Goal: Answer question/provide support: Share knowledge or assist other users

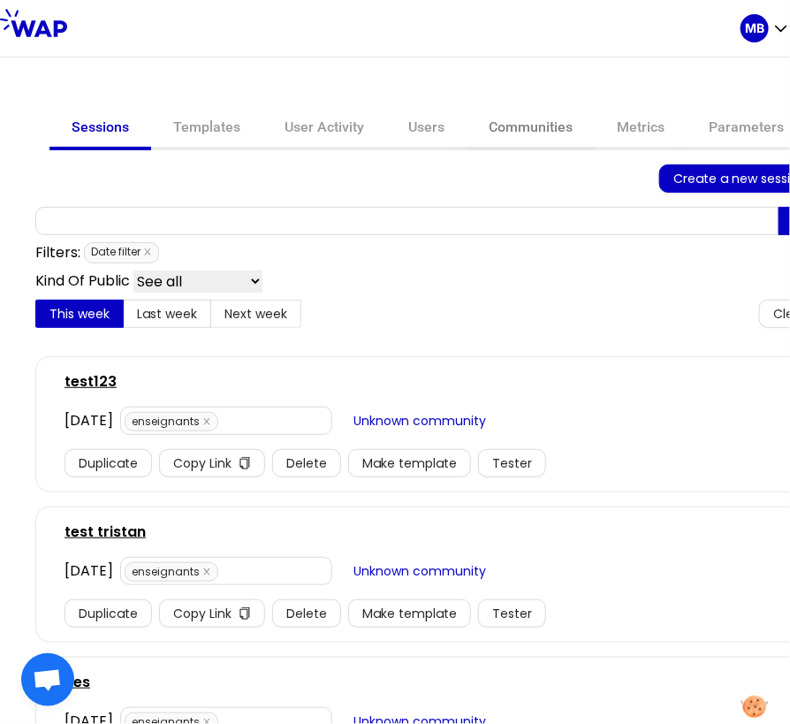
click at [500, 126] on link "Communities" at bounding box center [531, 129] width 128 height 42
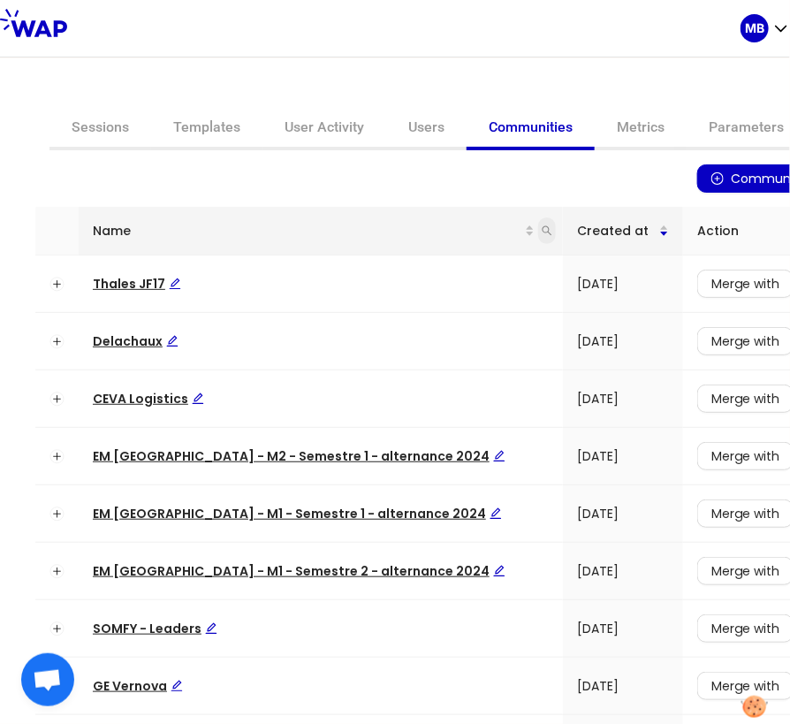
click at [542, 231] on icon "search" at bounding box center [547, 230] width 11 height 11
type input "somfy"
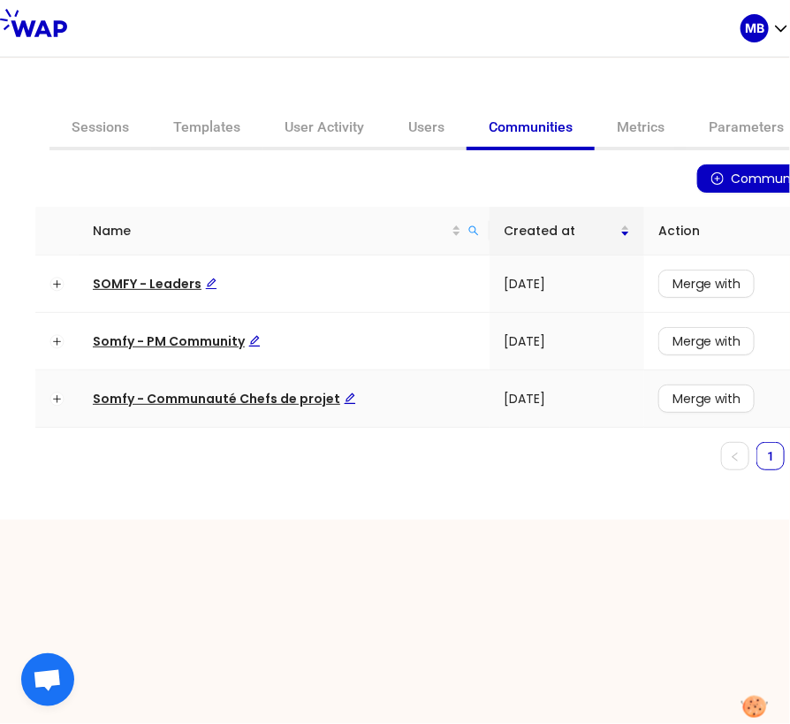
click at [195, 392] on span "Somfy - Communauté Chefs de projet" at bounding box center [224, 399] width 263 height 18
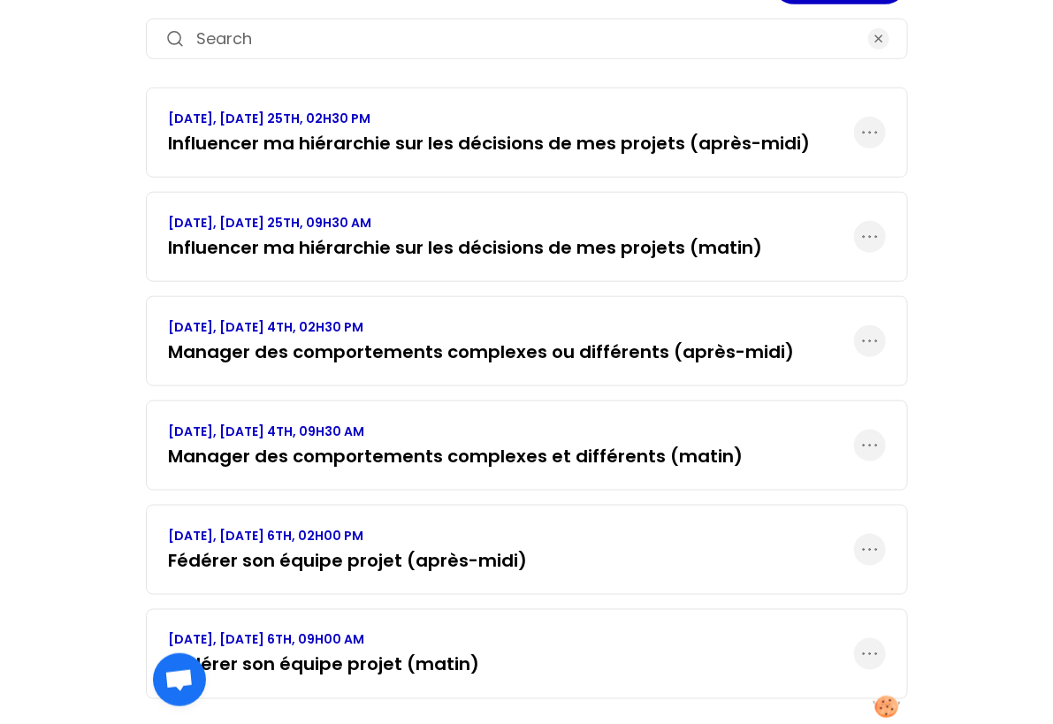
scroll to position [307, 0]
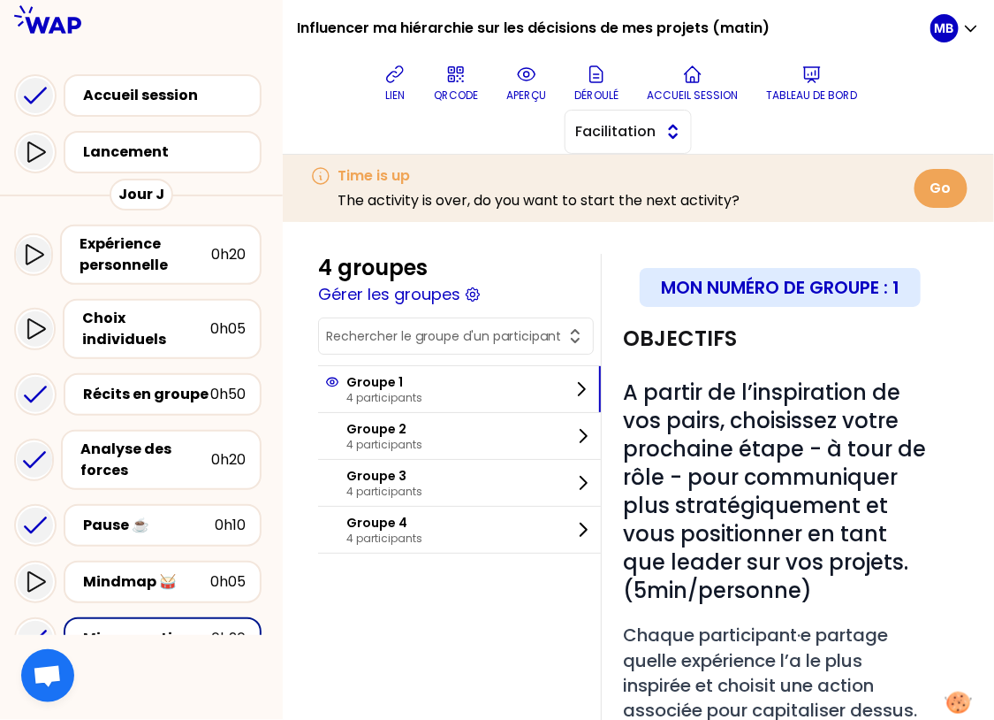
click at [648, 136] on span "Facilitation" at bounding box center [616, 131] width 80 height 21
click at [638, 179] on span "Conception" at bounding box center [639, 175] width 76 height 21
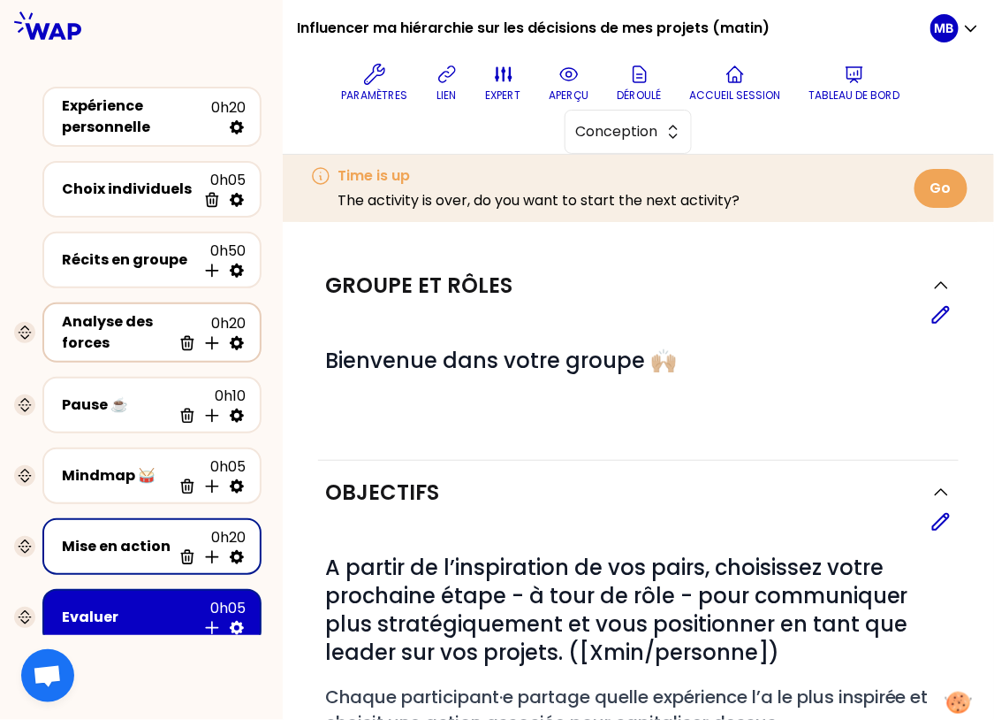
click at [239, 344] on icon at bounding box center [237, 343] width 14 height 14
select select "same_as"
select select "false"
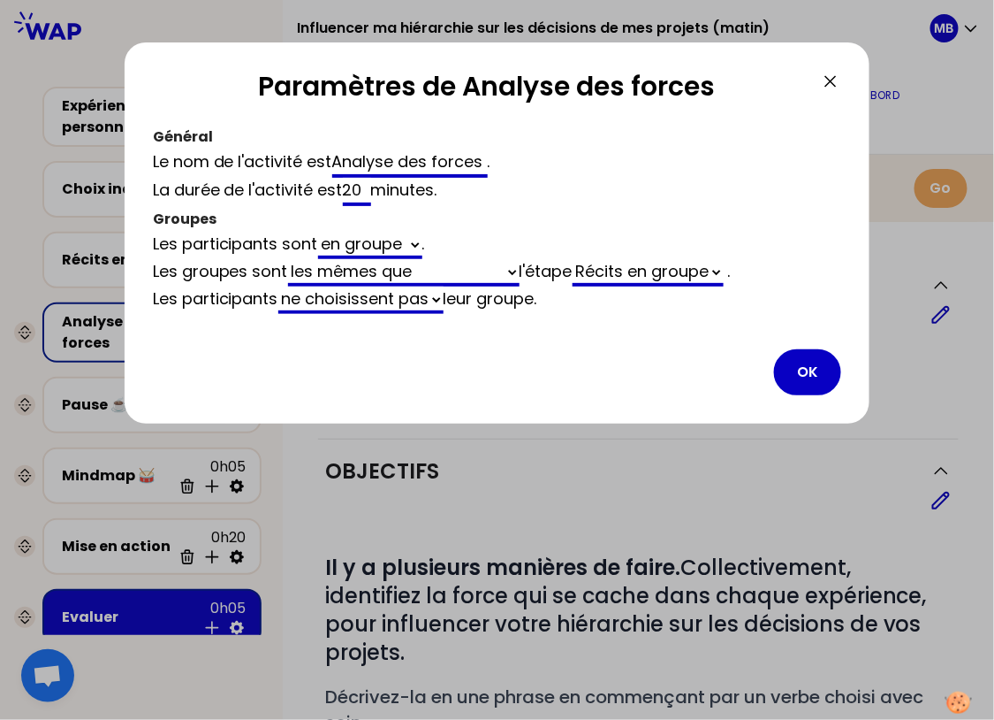
click at [93, 260] on div at bounding box center [497, 360] width 994 height 720
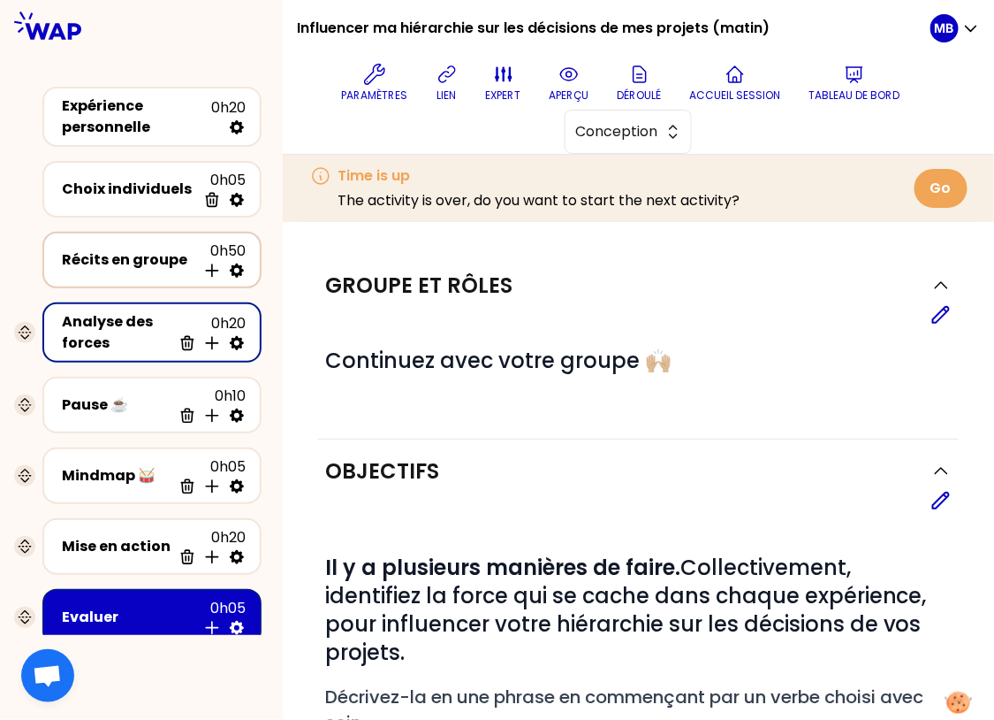
click at [234, 268] on icon at bounding box center [237, 270] width 14 height 14
select select "5"
select select "all"
select select "false"
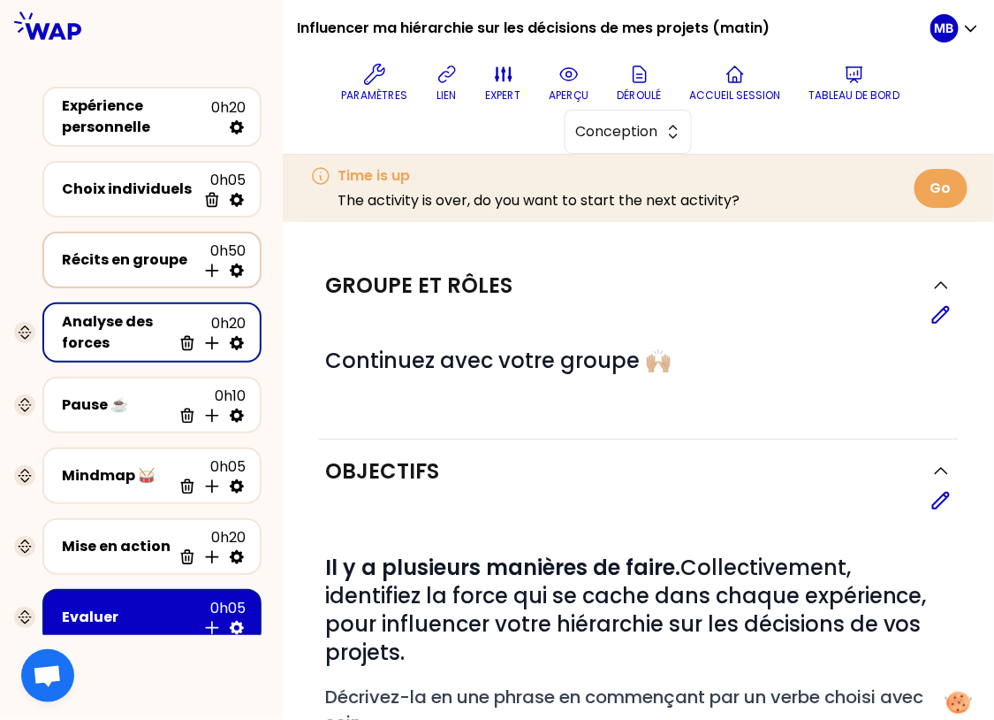
select select "Each"
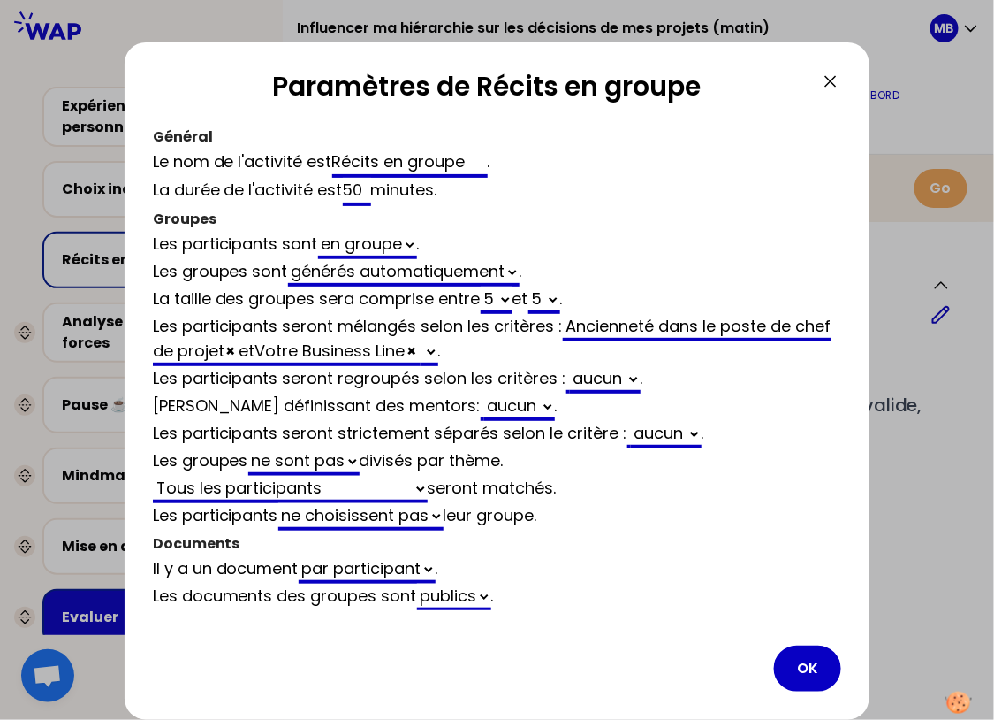
click at [585, 393] on div "[PERSON_NAME] définissant des mentors: aucun Précédent groupe ." at bounding box center [497, 406] width 689 height 27
click at [585, 375] on select "aucun Précédent groupe" at bounding box center [605, 379] width 71 height 27
click at [903, 466] on div at bounding box center [497, 360] width 994 height 720
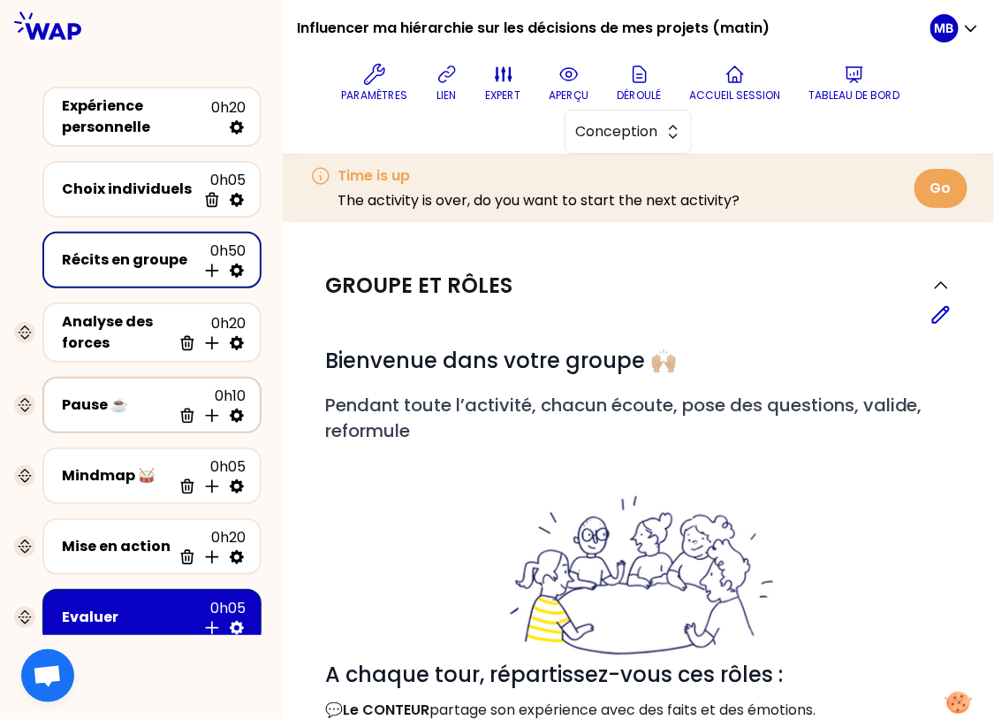
scroll to position [39, 0]
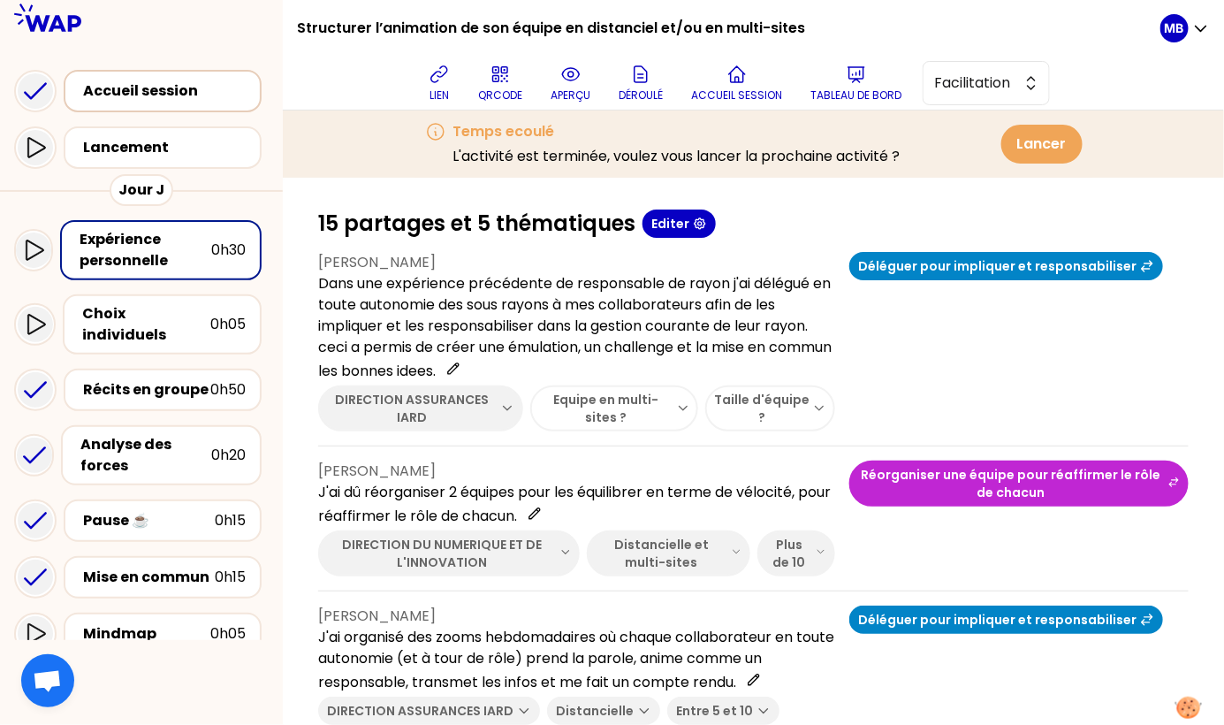
click at [157, 95] on div "Accueil session" at bounding box center [168, 90] width 170 height 21
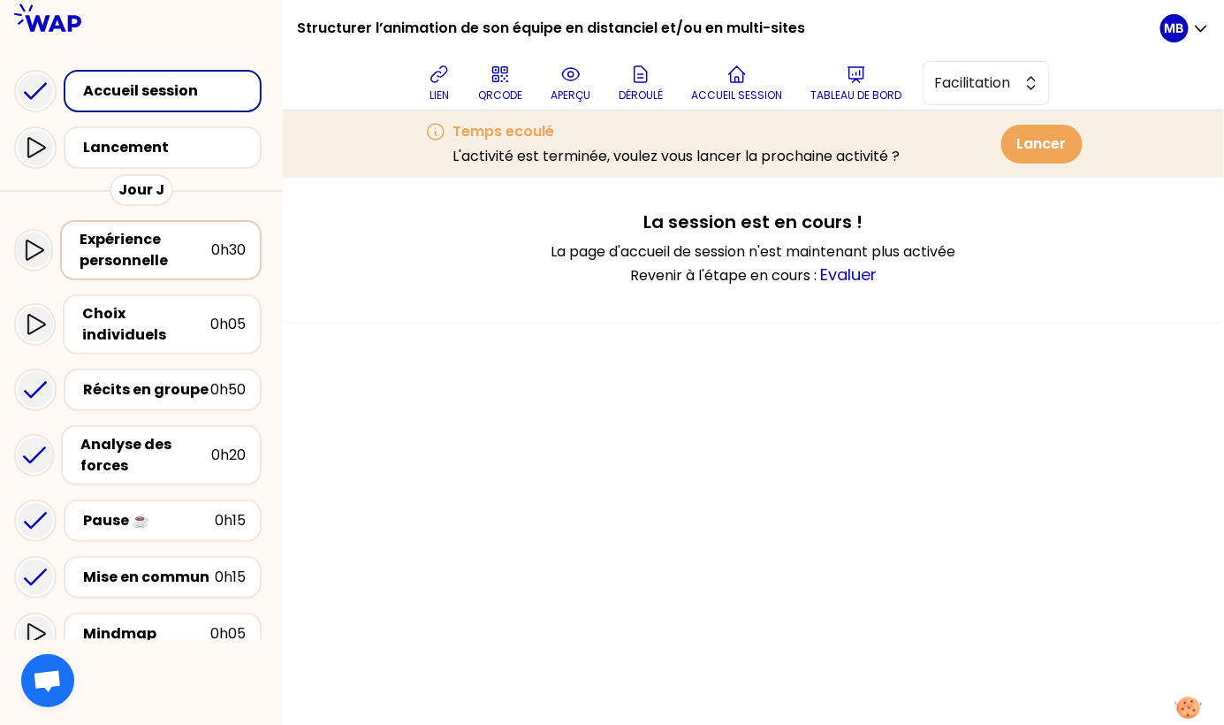
click at [166, 253] on div "Expérience personnelle" at bounding box center [146, 250] width 132 height 42
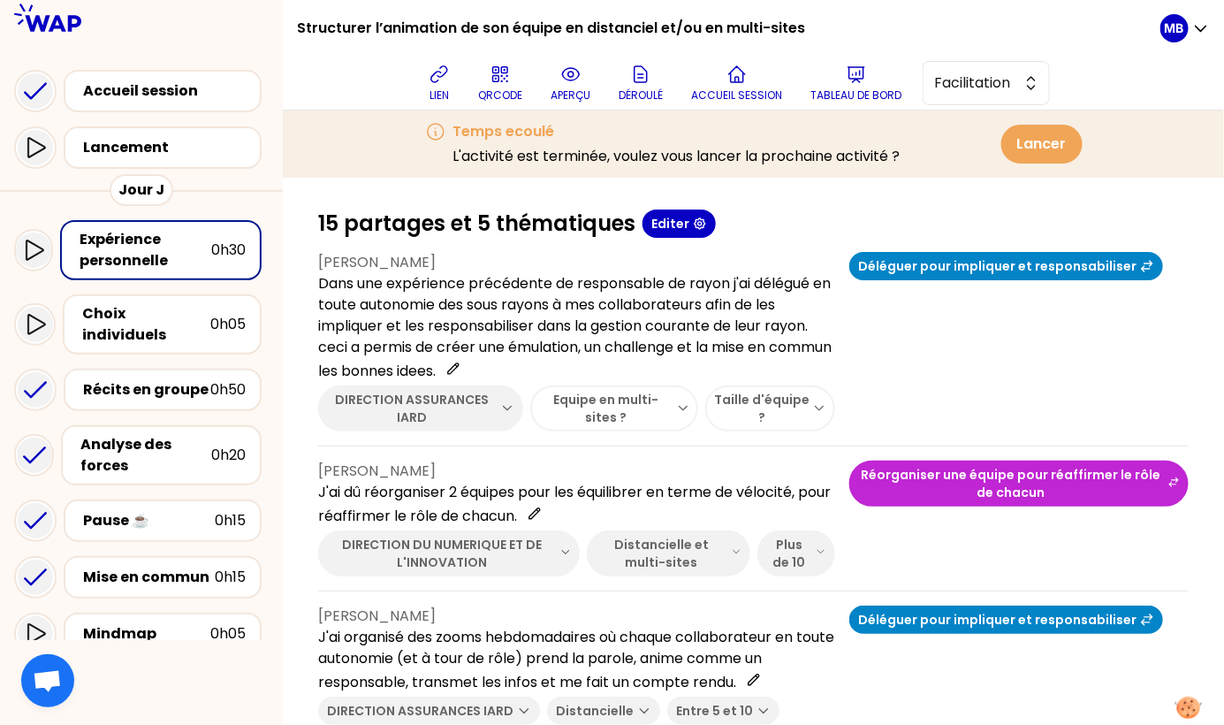
click at [541, 78] on div "lien QRCODE aperçu Déroulé Accueil session Tableau de bord Facilitation" at bounding box center [735, 83] width 849 height 53
click at [573, 82] on icon at bounding box center [570, 74] width 21 height 21
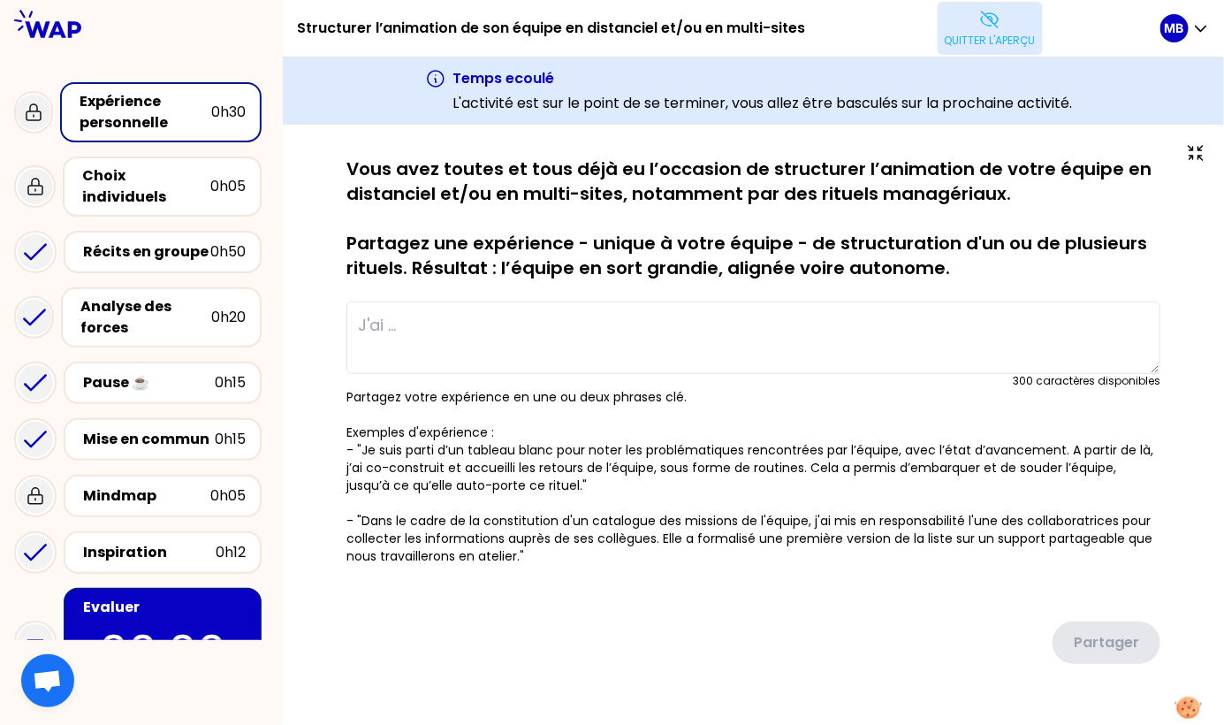
type textarea "Dans une expérience précédente de responsable de rayon j'ai délégué en toute au…"
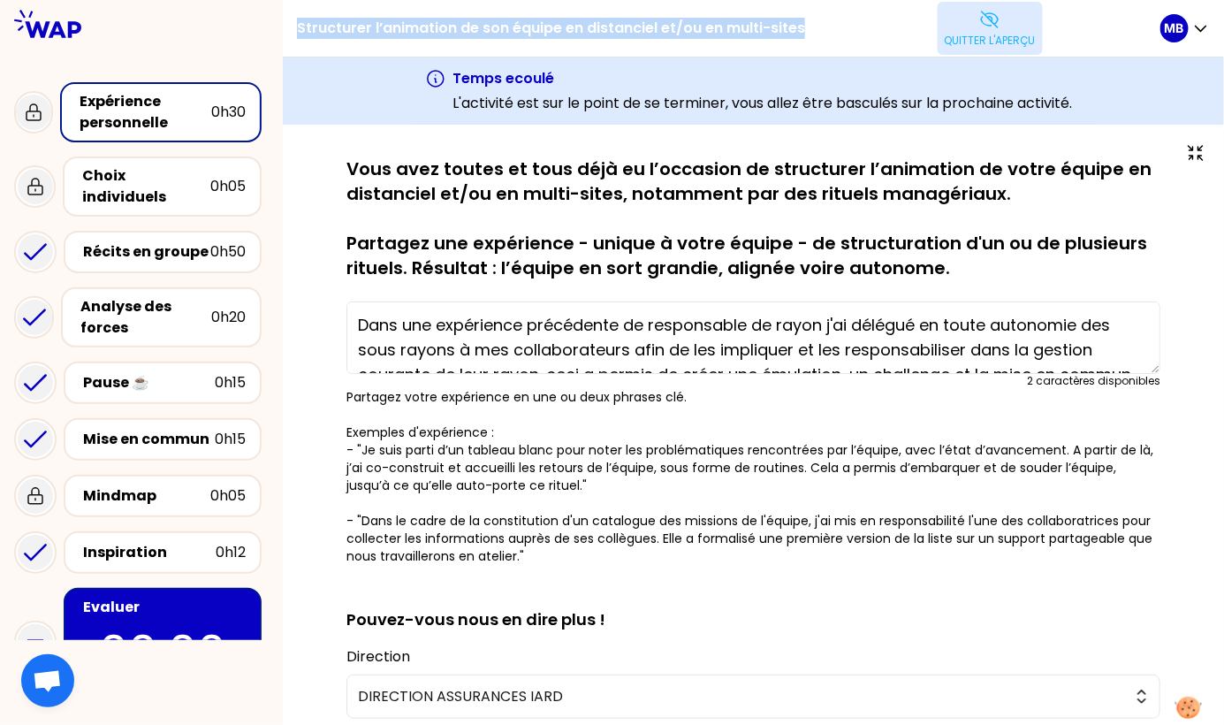
drag, startPoint x: 296, startPoint y: 28, endPoint x: 893, endPoint y: 35, distance: 596.7
click at [893, 35] on div "Structurer l’animation de son équipe en distanciel et/ou en multi-sites Quitter…" at bounding box center [729, 28] width 864 height 57
copy div "Structurer l’animation de son équipe en distanciel et/ou en multi-sites"
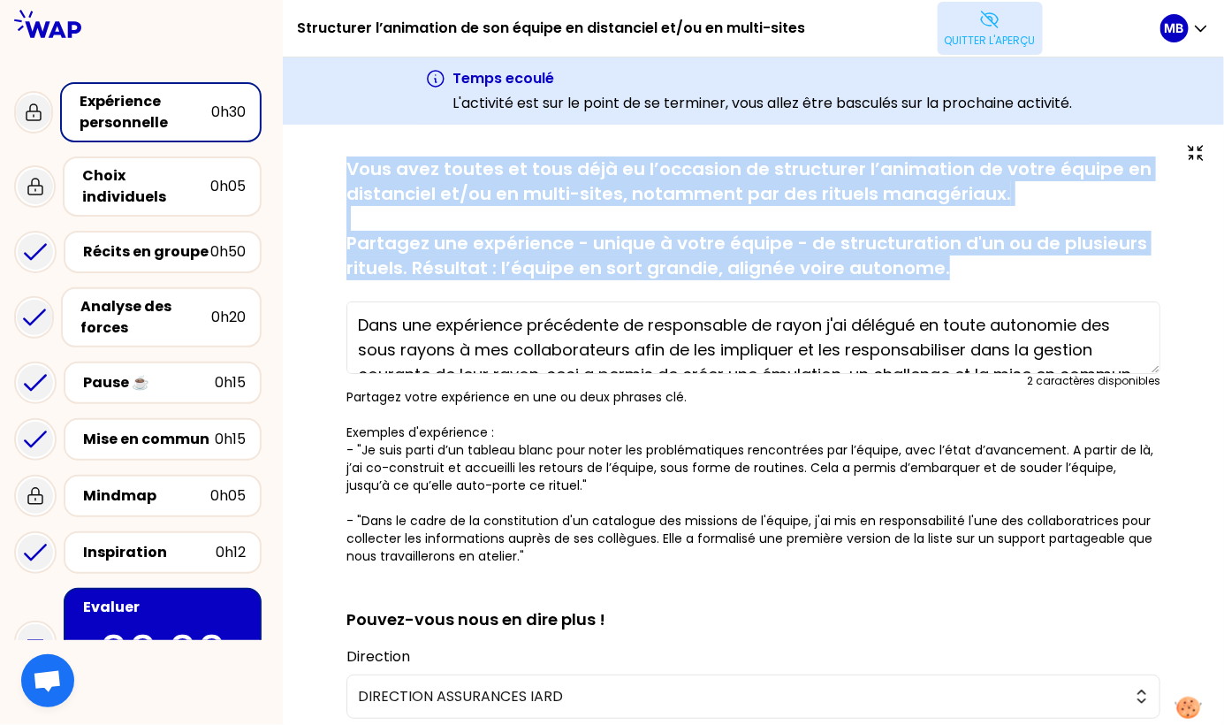
drag, startPoint x: 348, startPoint y: 167, endPoint x: 960, endPoint y: 276, distance: 621.3
click at [960, 276] on p "Vous avez toutes et tous déjà eu l’occasion de structurer l’animation de votre …" at bounding box center [753, 218] width 814 height 124
copy p "Vous avez toutes et tous déjà eu l’occasion de structurer l’animation de votre …"
